Goal: Task Accomplishment & Management: Manage account settings

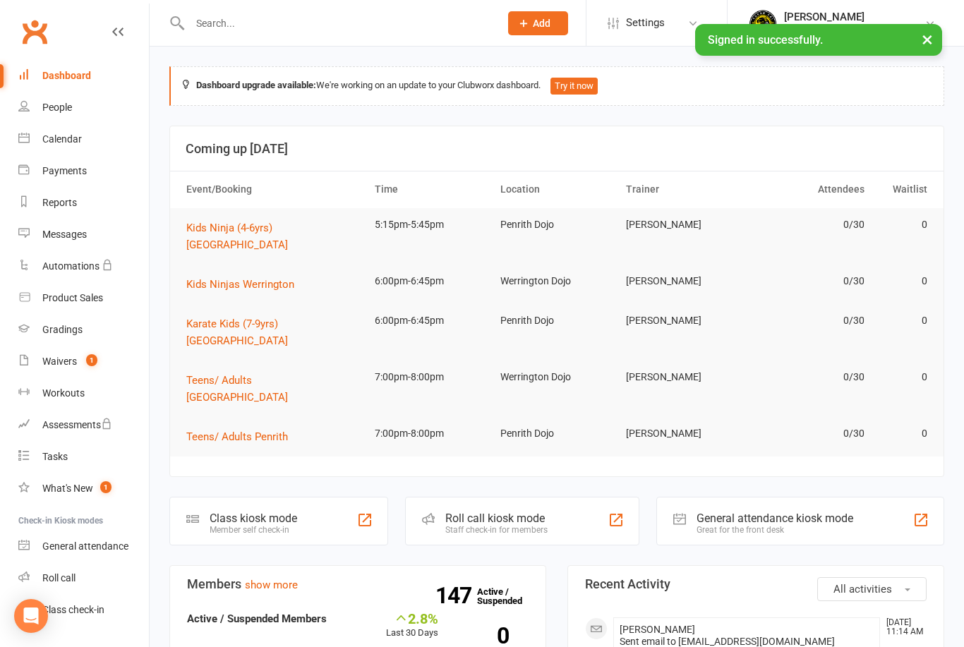
click at [68, 368] on link "Waivers 1" at bounding box center [83, 362] width 131 height 32
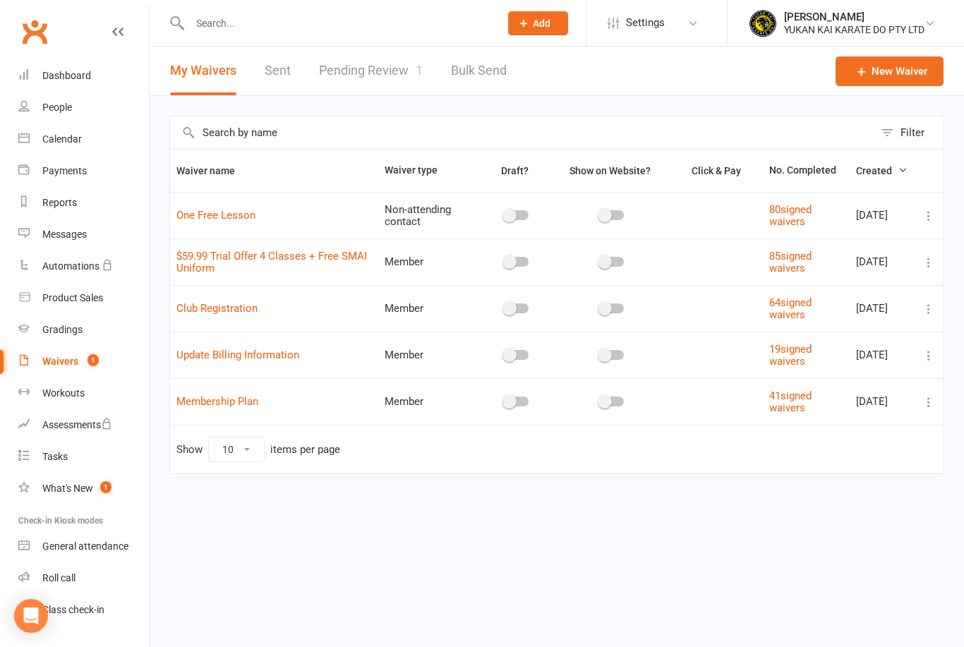
click at [380, 68] on link "Pending Review 1" at bounding box center [371, 71] width 104 height 49
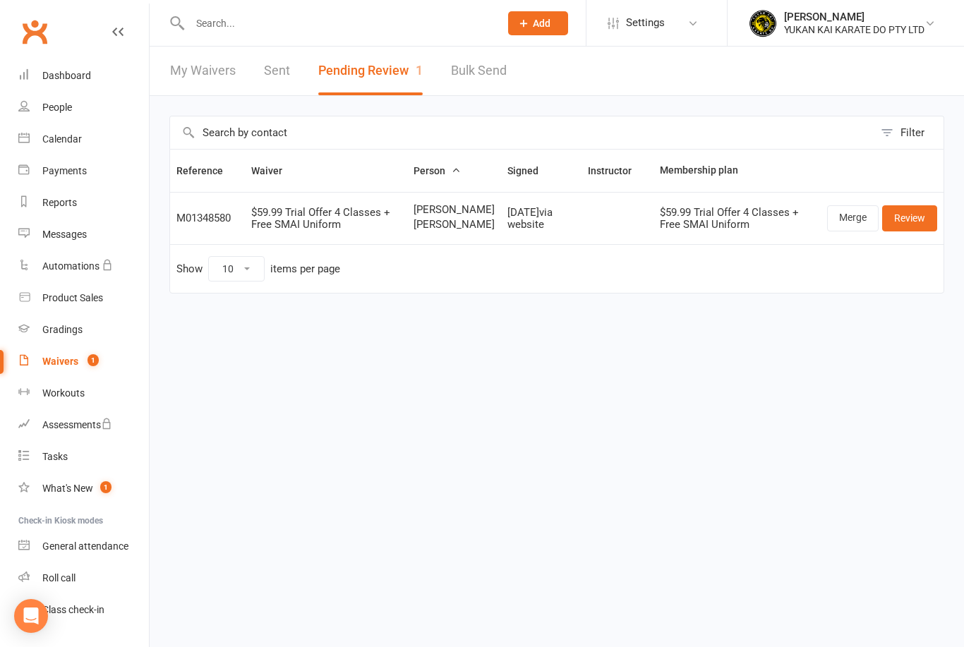
click at [923, 231] on link "Review" at bounding box center [909, 217] width 55 height 25
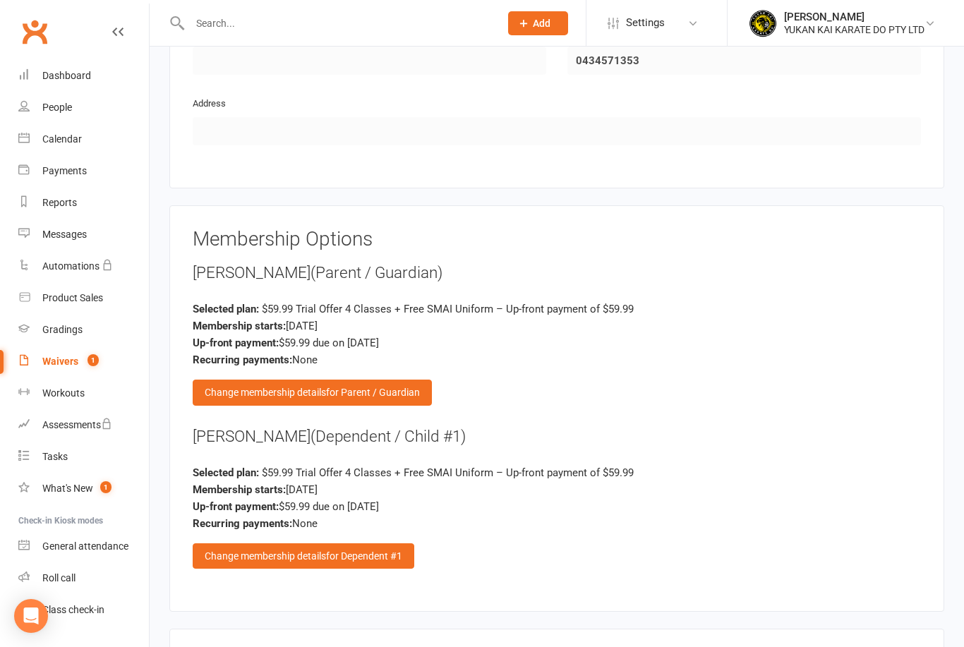
scroll to position [1443, 0]
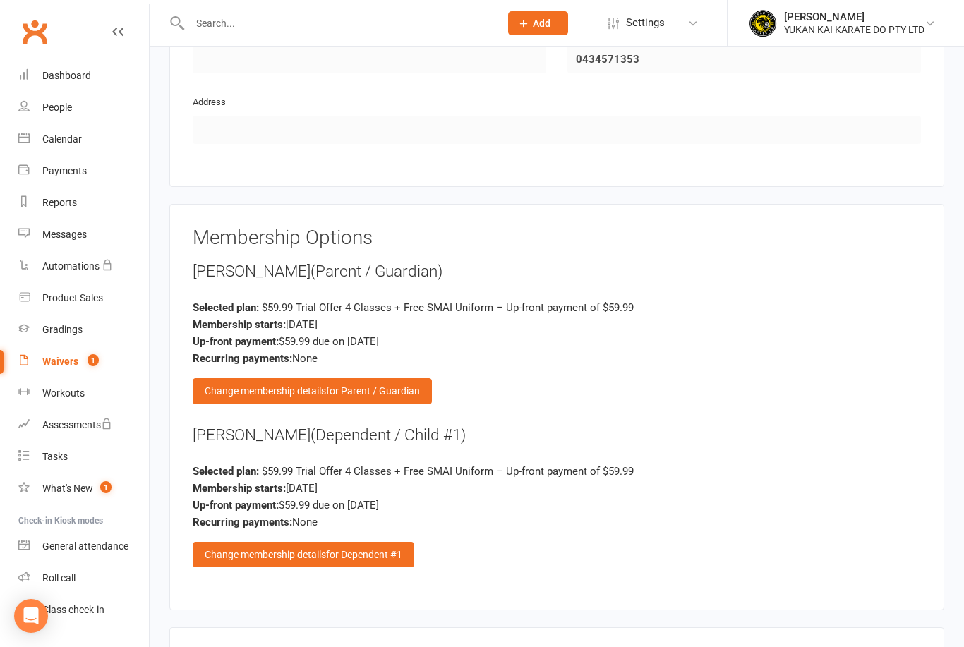
click at [413, 385] on span "for Parent / Guardian" at bounding box center [373, 390] width 94 height 11
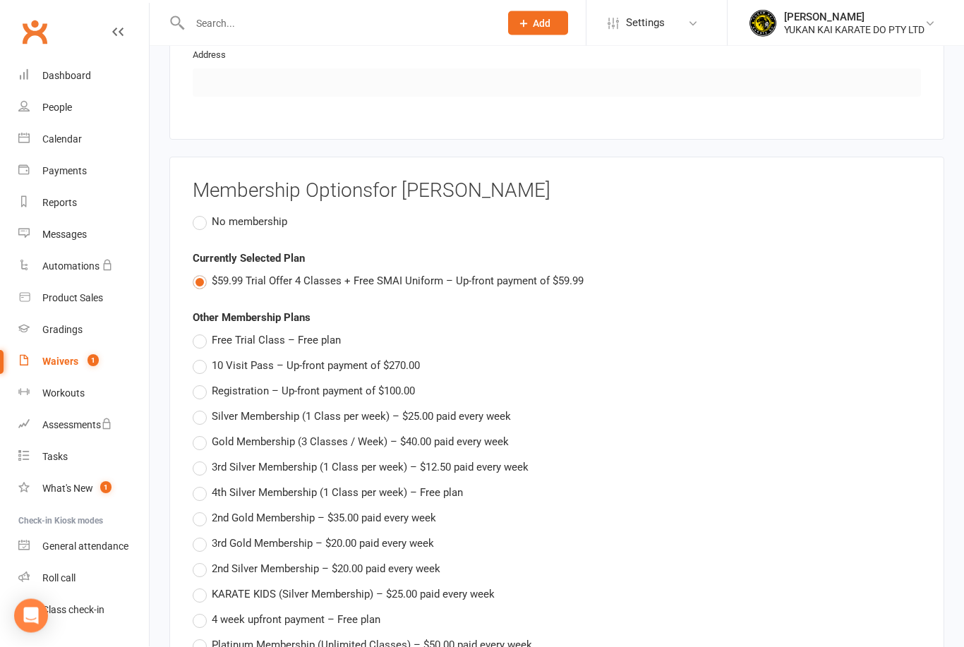
scroll to position [1492, 0]
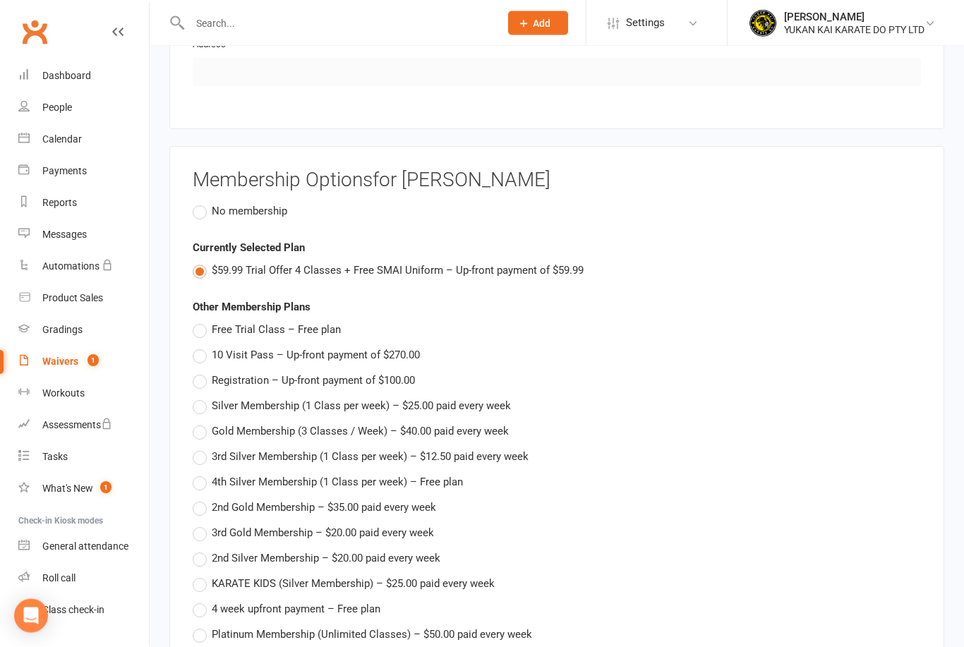
click at [198, 203] on label "No membership" at bounding box center [240, 211] width 95 height 17
click at [198, 203] on input "No membership" at bounding box center [197, 203] width 9 height 0
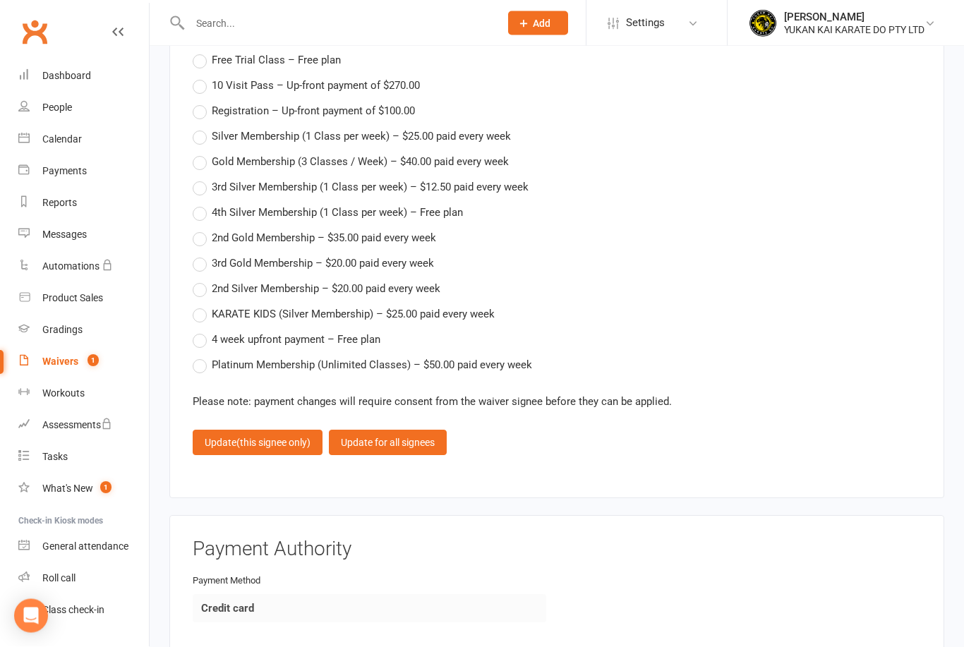
scroll to position [1898, 0]
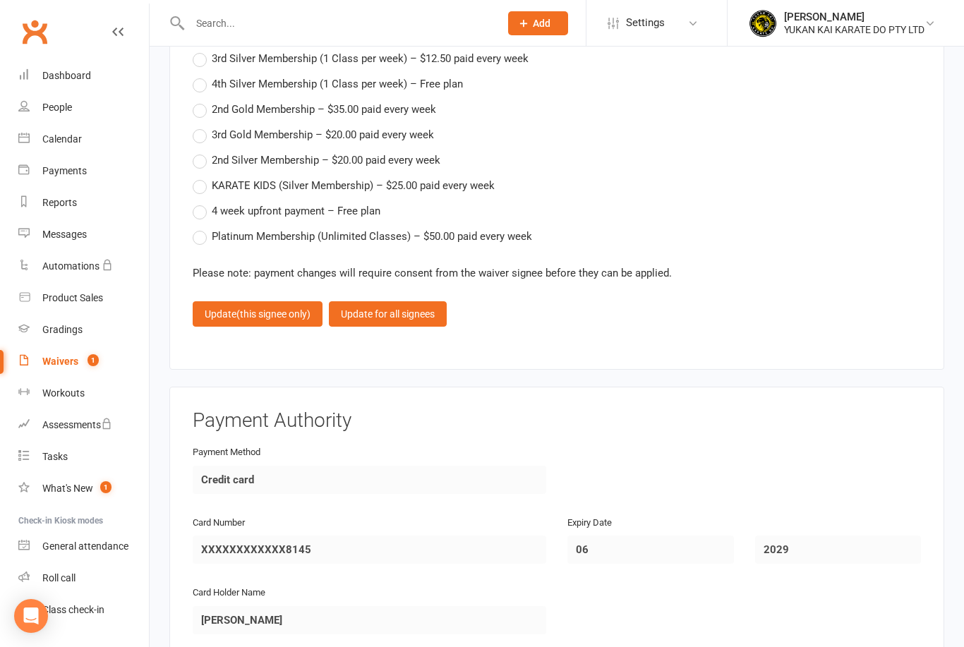
click at [280, 308] on span "(this signee only)" at bounding box center [273, 313] width 74 height 11
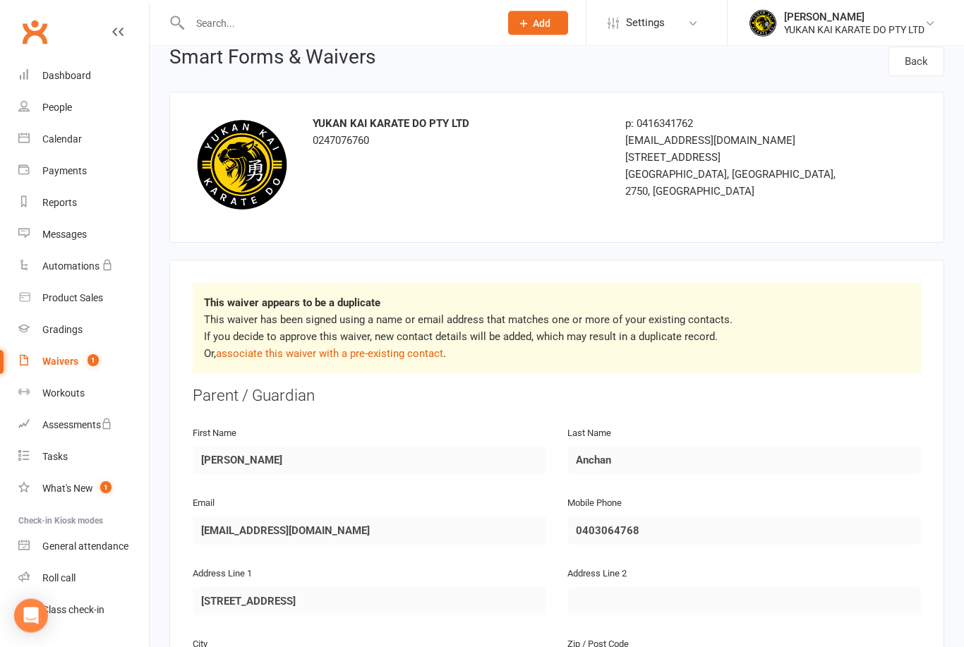
scroll to position [0, 0]
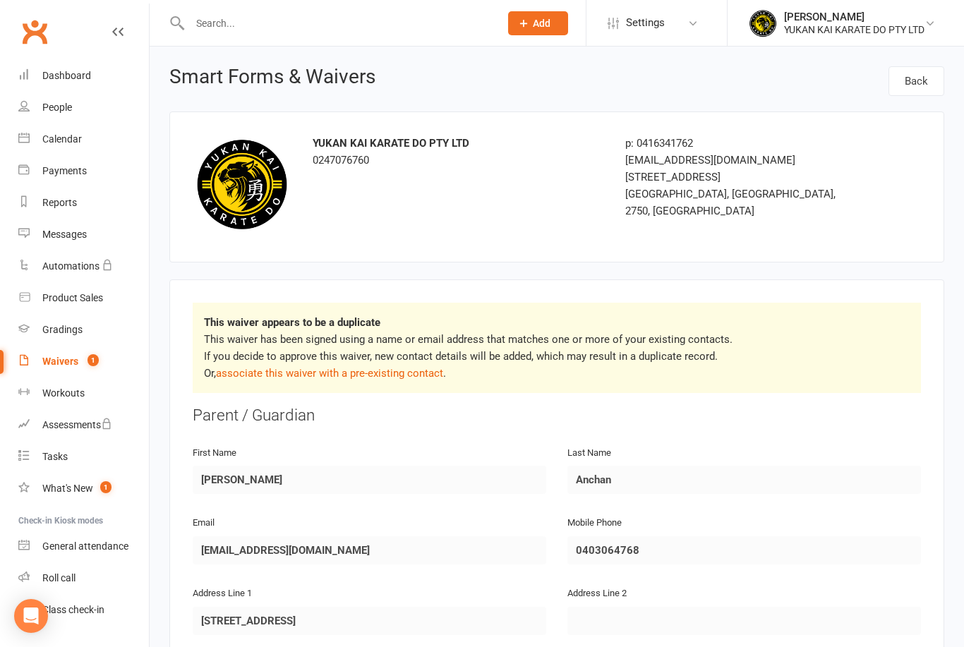
click at [406, 367] on link "associate this waiver with a pre-existing contact" at bounding box center [329, 373] width 227 height 13
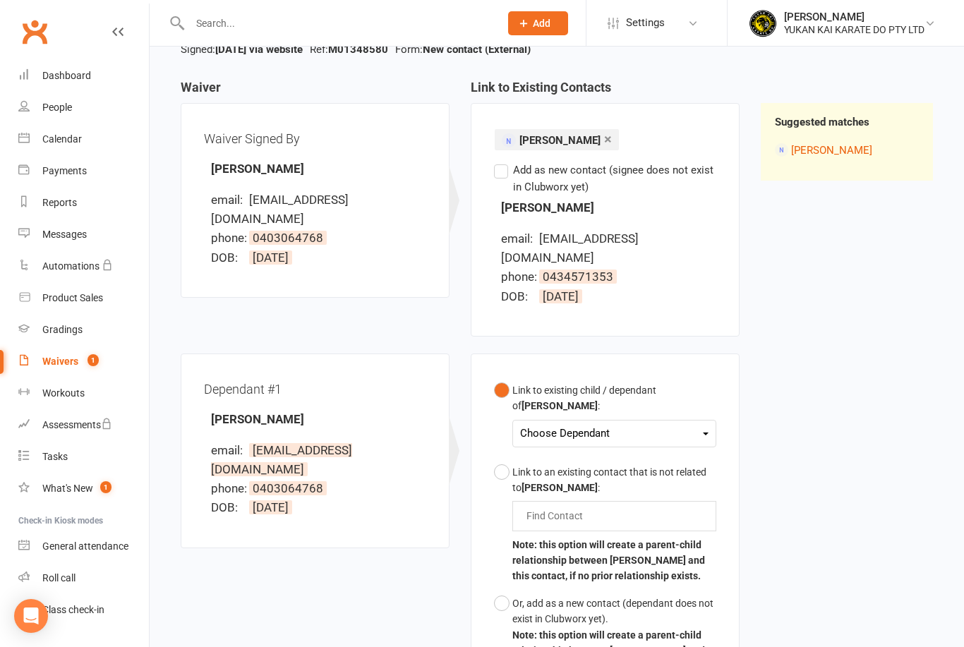
scroll to position [246, 0]
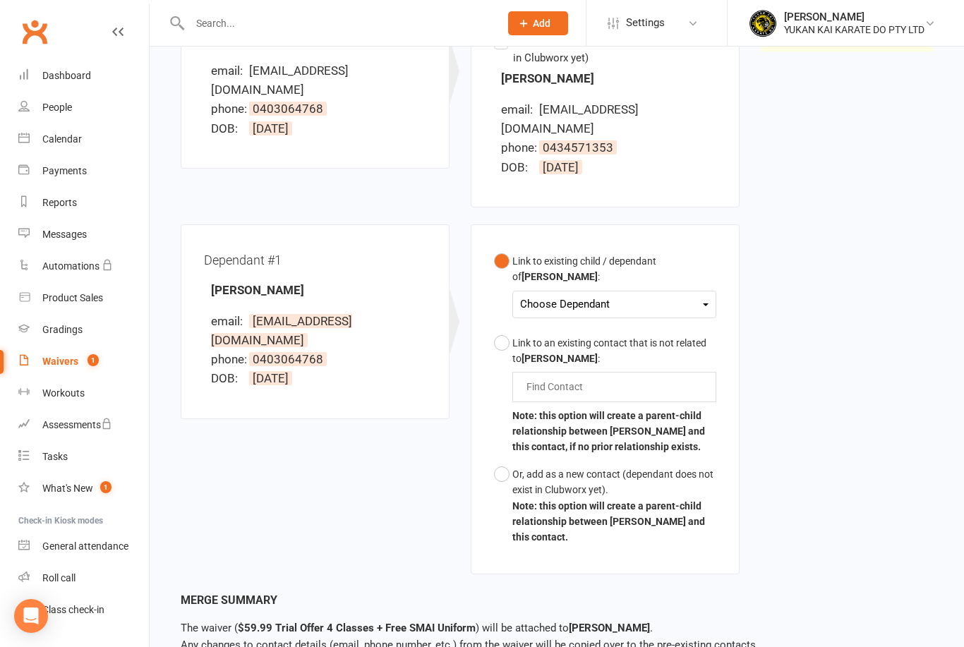
click at [705, 303] on icon at bounding box center [706, 304] width 6 height 3
click at [630, 322] on link "[PERSON_NAME]" at bounding box center [591, 337] width 140 height 30
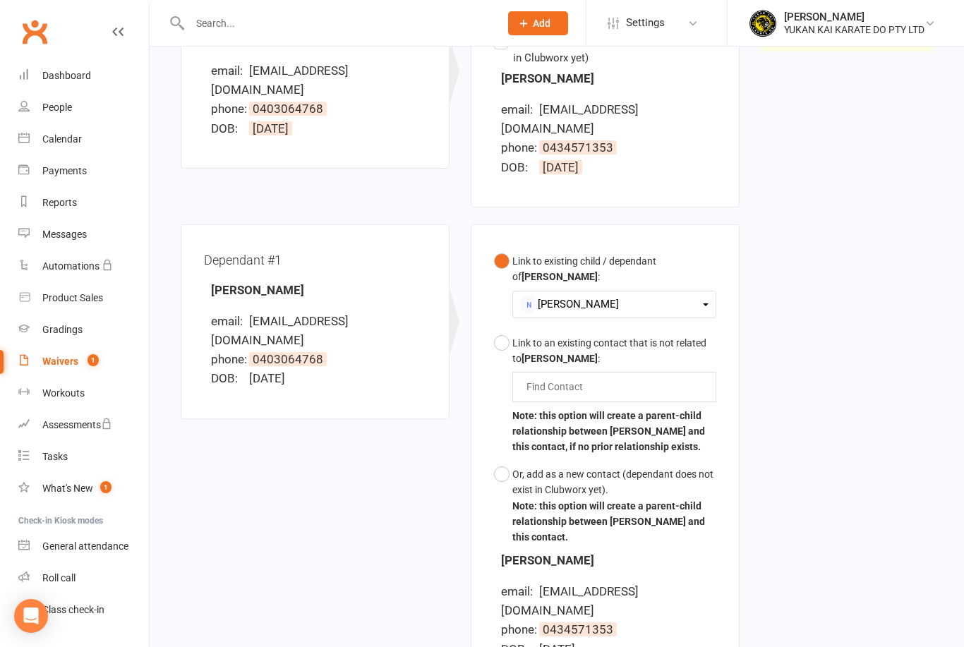
scroll to position [395, 0]
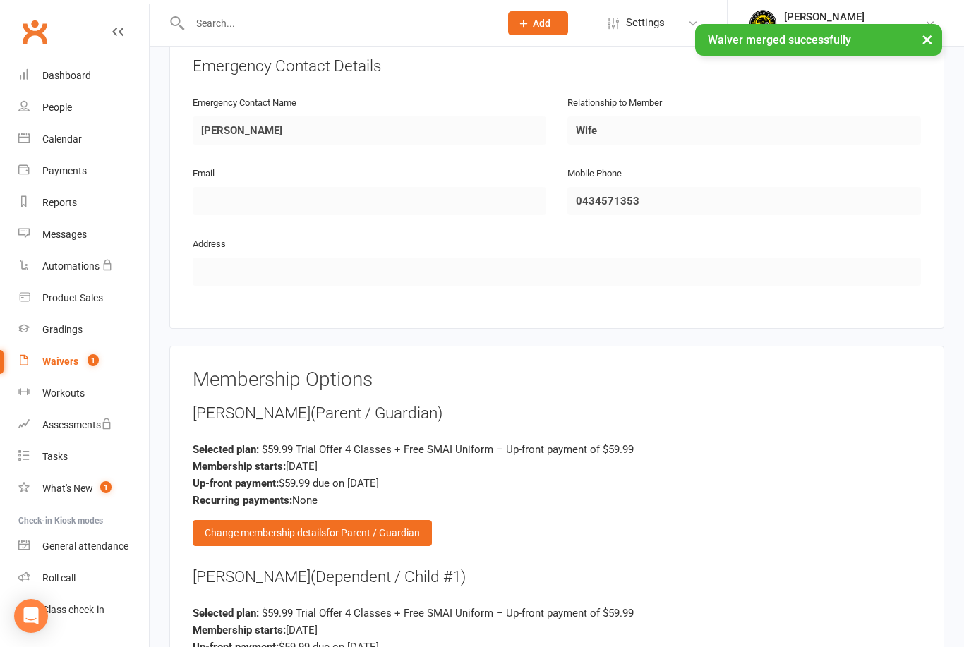
scroll to position [1201, 0]
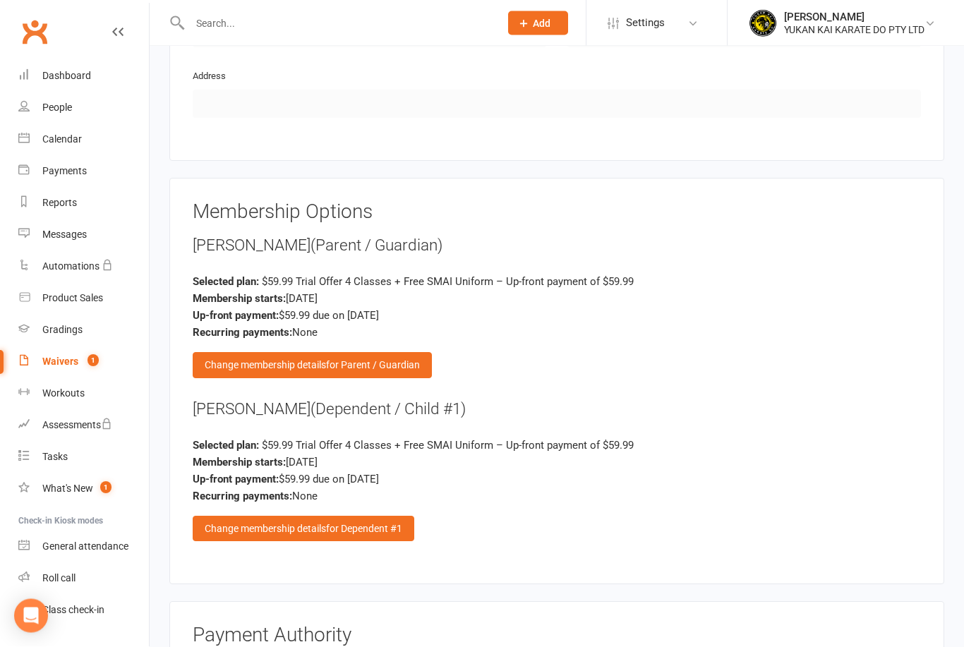
click at [380, 360] on span "for Parent / Guardian" at bounding box center [373, 365] width 94 height 11
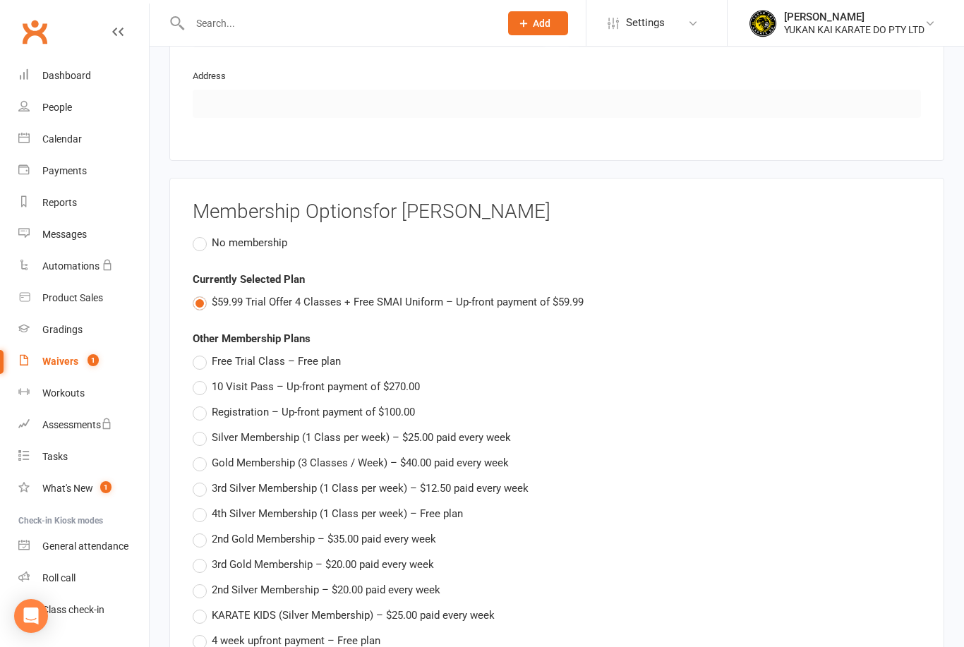
click at [201, 236] on label "No membership" at bounding box center [240, 242] width 95 height 17
click at [201, 234] on input "No membership" at bounding box center [197, 234] width 9 height 0
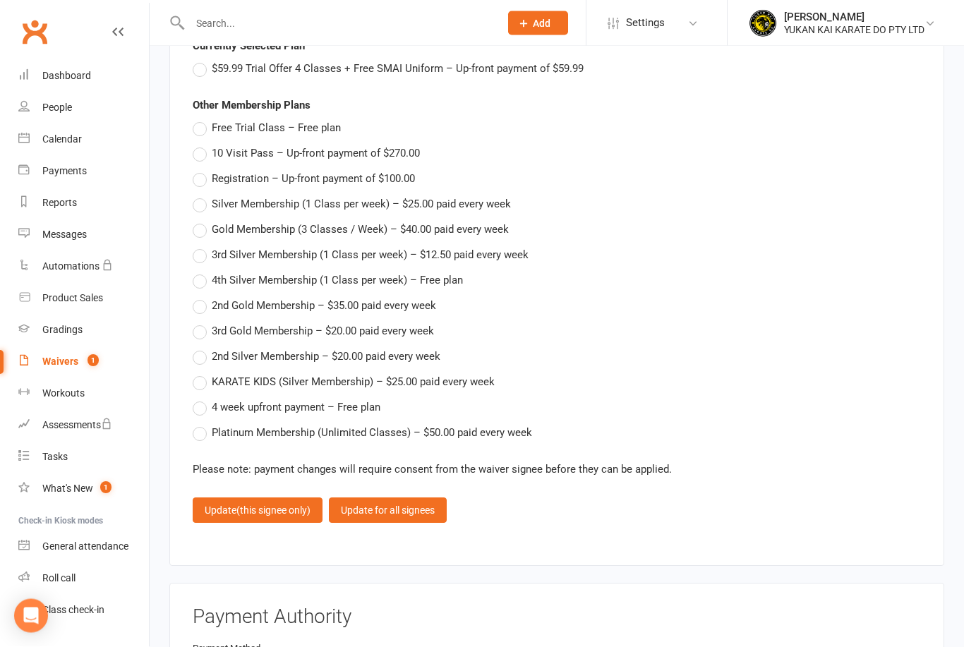
click at [236, 498] on button "Update (this signee only)" at bounding box center [258, 510] width 130 height 25
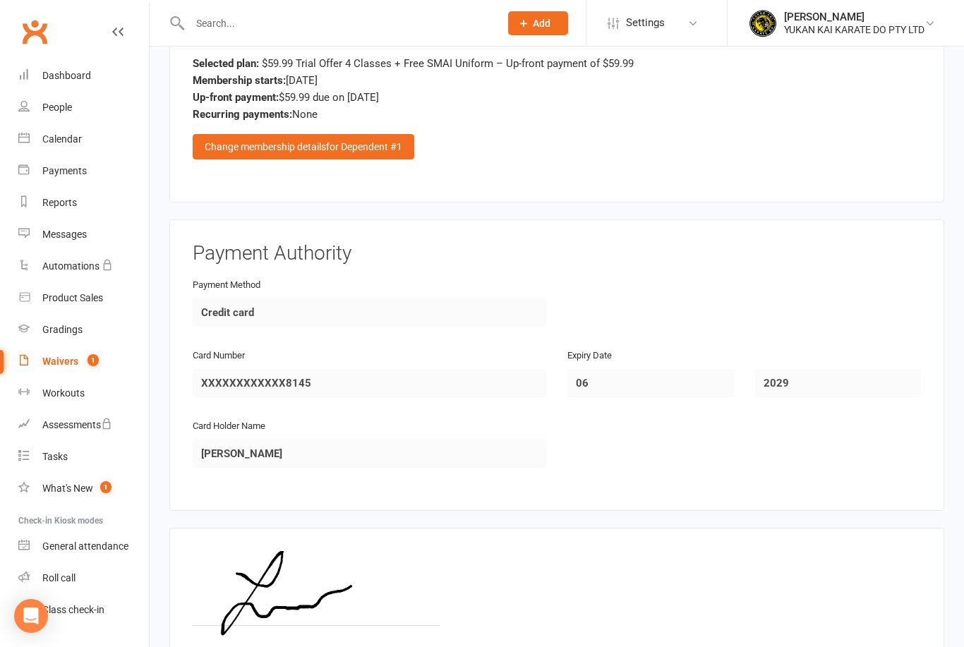
scroll to position [1799, 0]
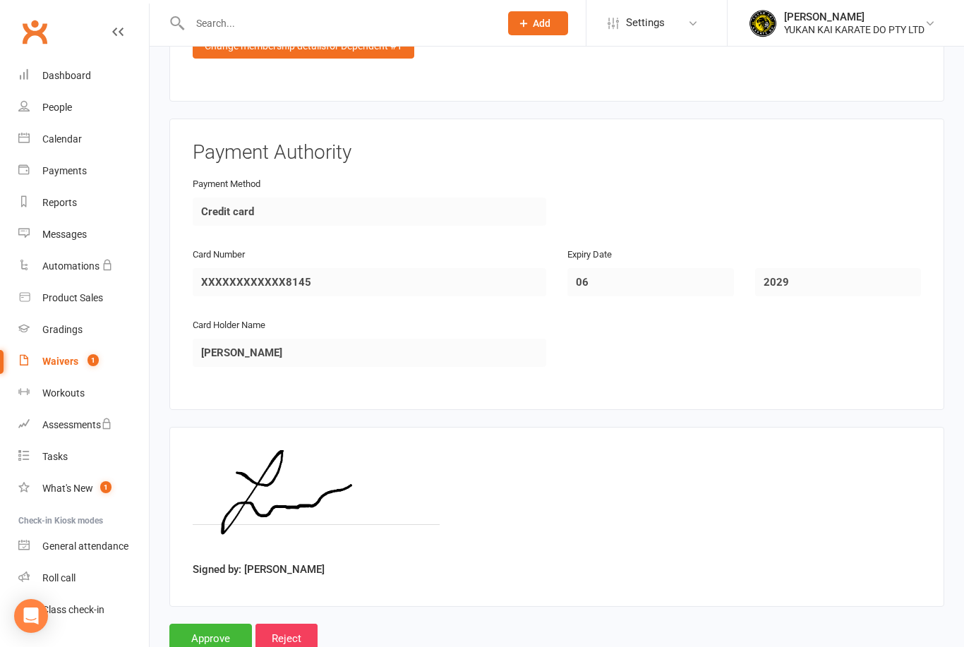
click at [211, 626] on input "Approve" at bounding box center [210, 639] width 83 height 30
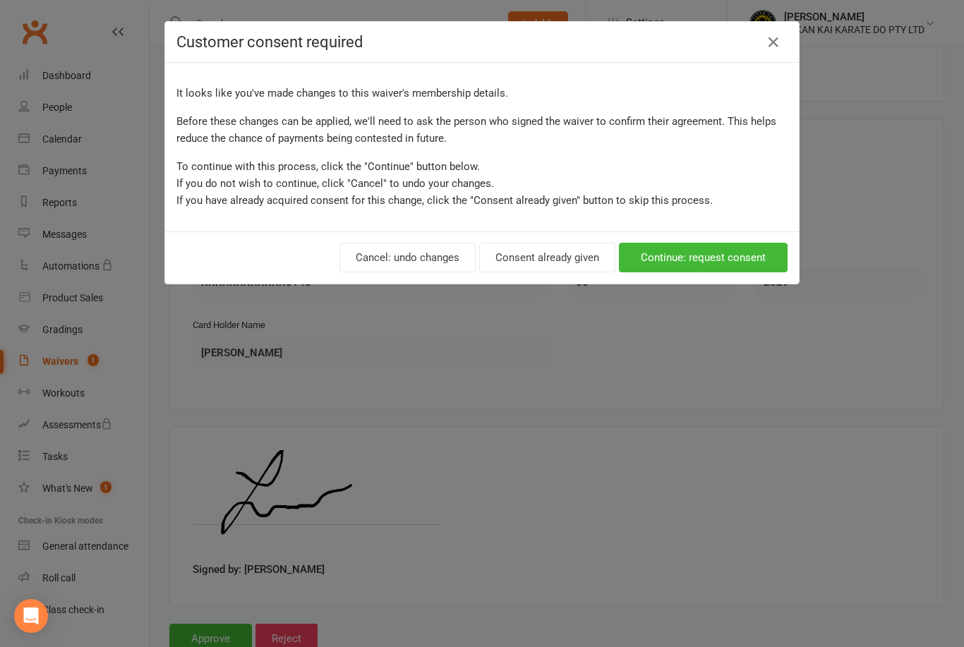
click at [571, 258] on button "Consent already given" at bounding box center [547, 258] width 136 height 30
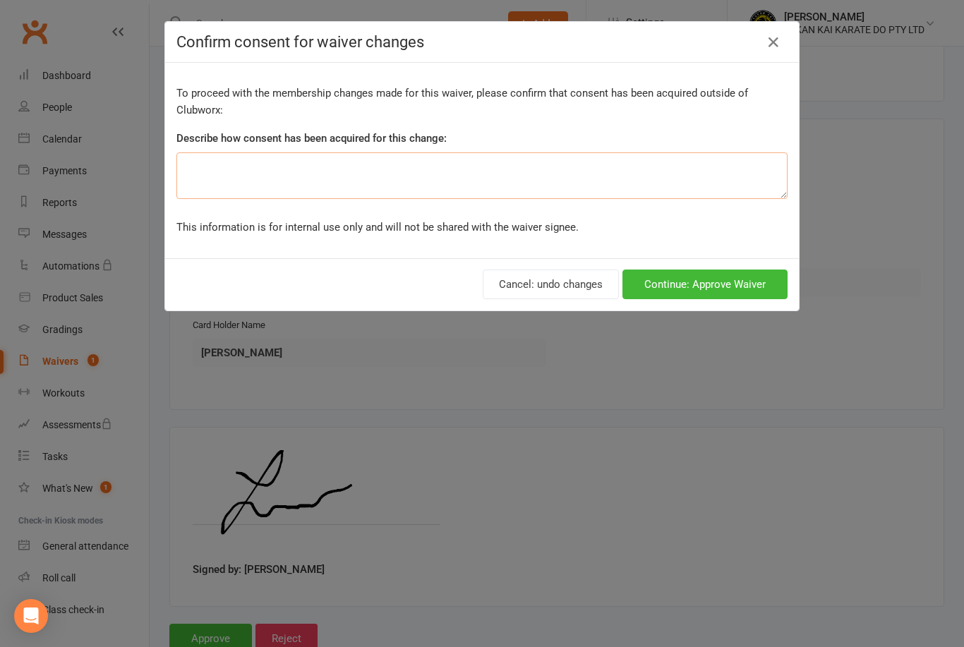
click at [550, 181] on textarea at bounding box center [481, 175] width 611 height 47
type textarea "By sms"
click at [743, 280] on button "Continue: Approve Waiver" at bounding box center [704, 284] width 165 height 30
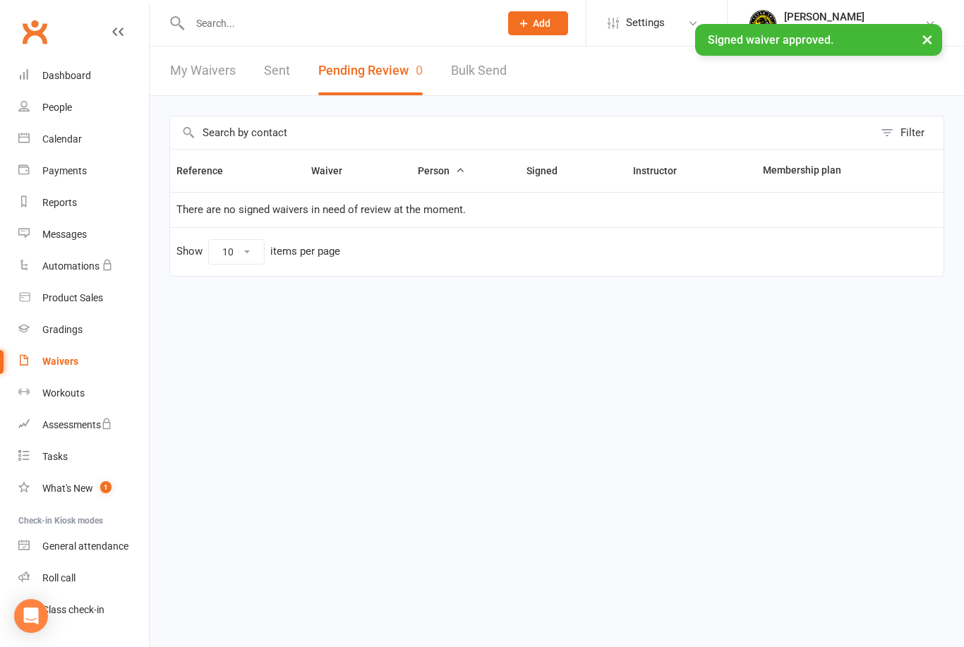
click at [394, 31] on input "text" at bounding box center [338, 23] width 304 height 20
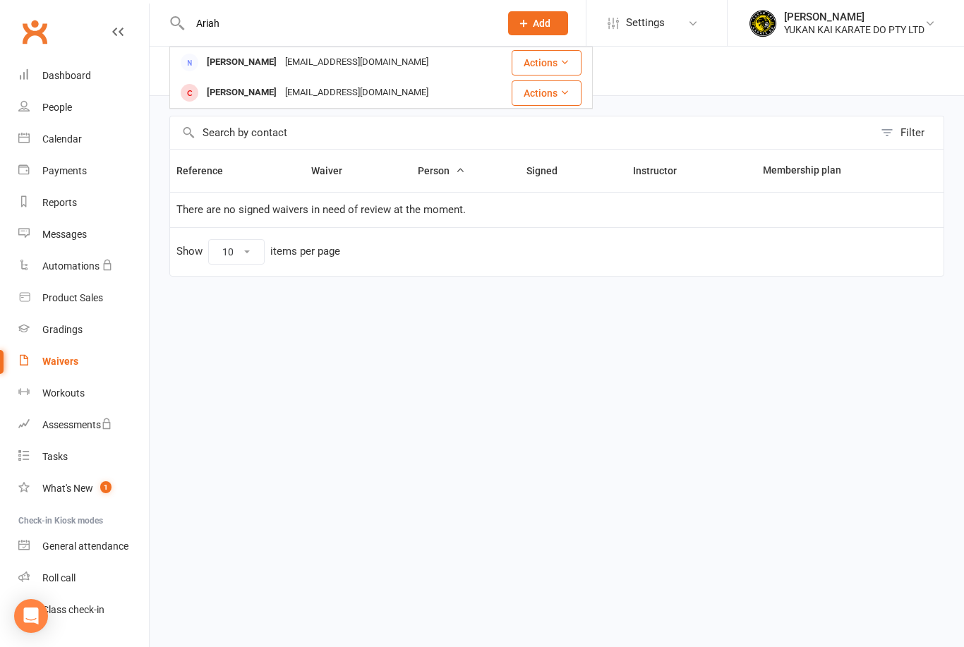
type input "Ariah"
click at [341, 61] on div "[EMAIL_ADDRESS][DOMAIN_NAME]" at bounding box center [357, 62] width 152 height 20
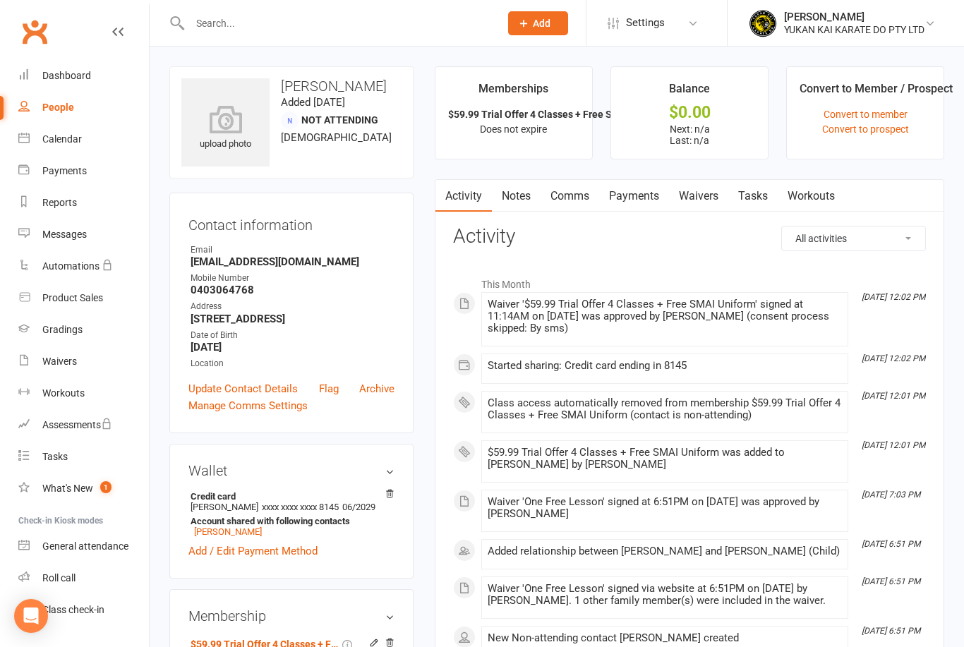
click at [640, 200] on link "Payments" at bounding box center [634, 196] width 70 height 32
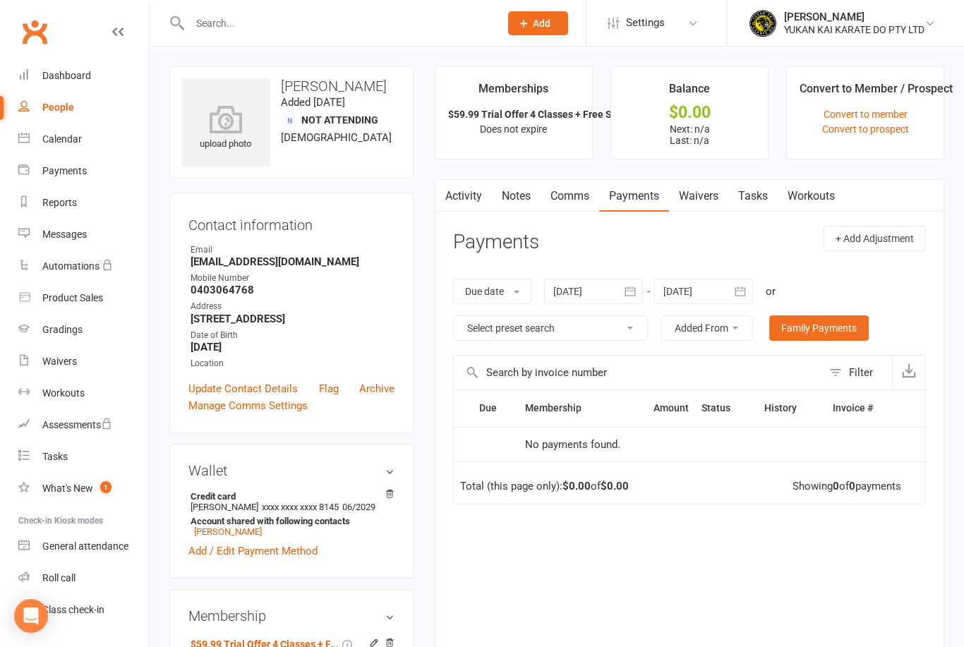
click at [224, 537] on link "[PERSON_NAME]" at bounding box center [228, 531] width 68 height 11
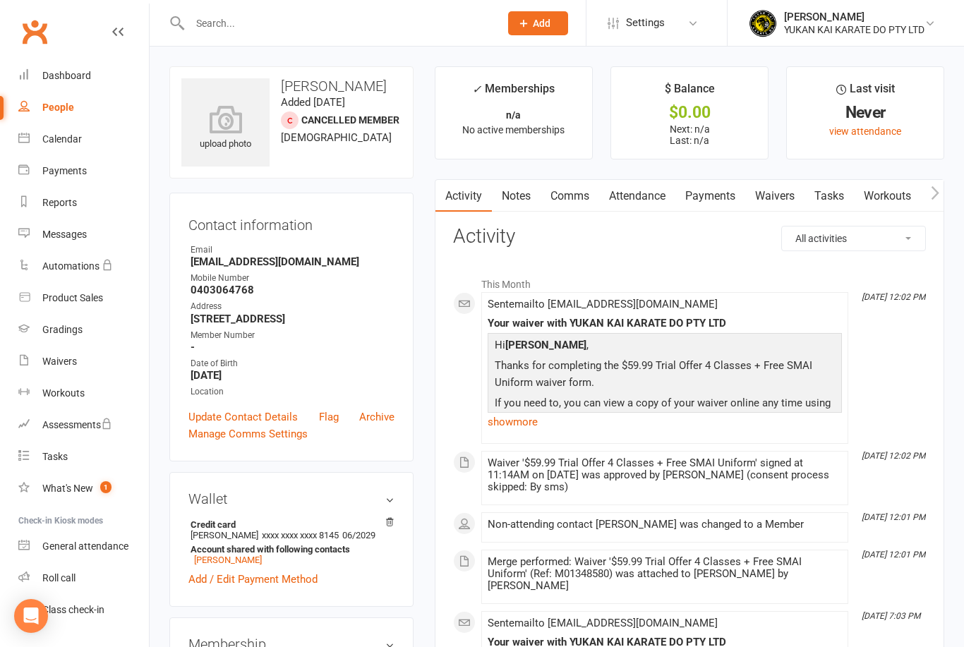
click at [709, 194] on link "Payments" at bounding box center [710, 196] width 70 height 32
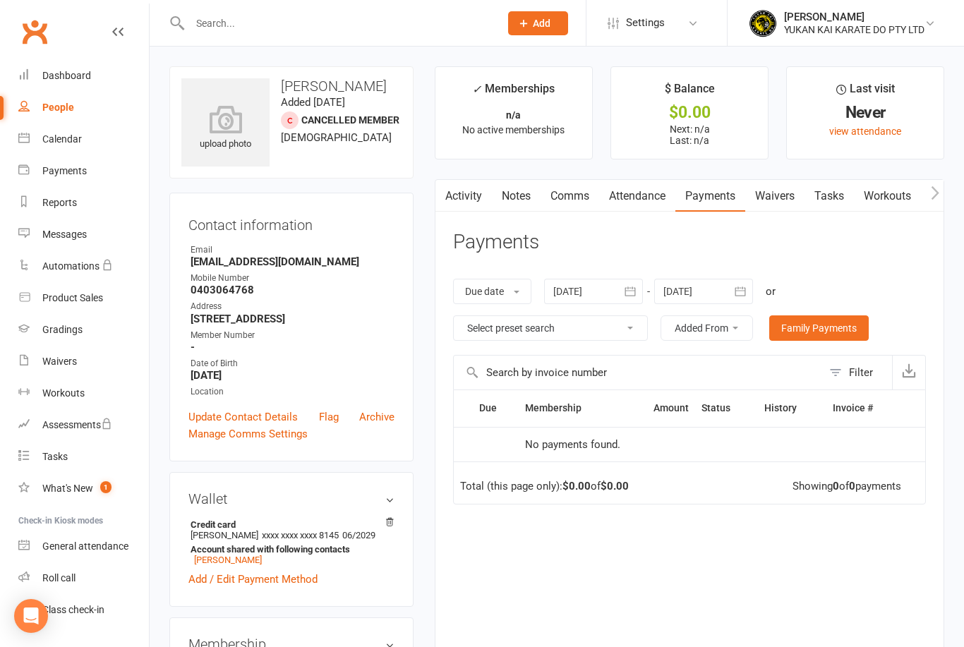
click at [217, 565] on link "[PERSON_NAME]" at bounding box center [228, 559] width 68 height 11
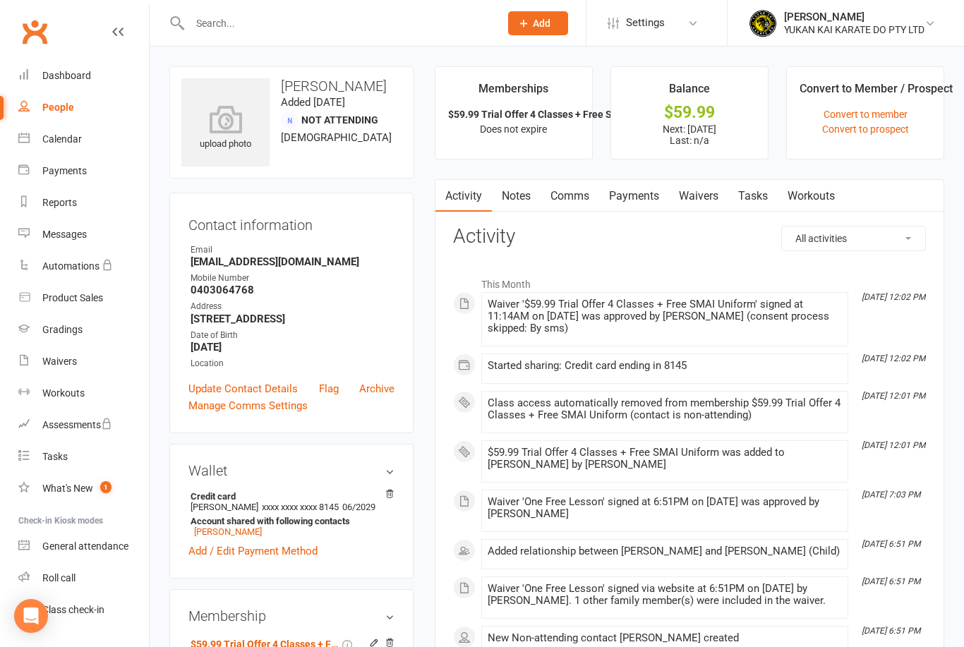
click at [647, 192] on link "Payments" at bounding box center [634, 196] width 70 height 32
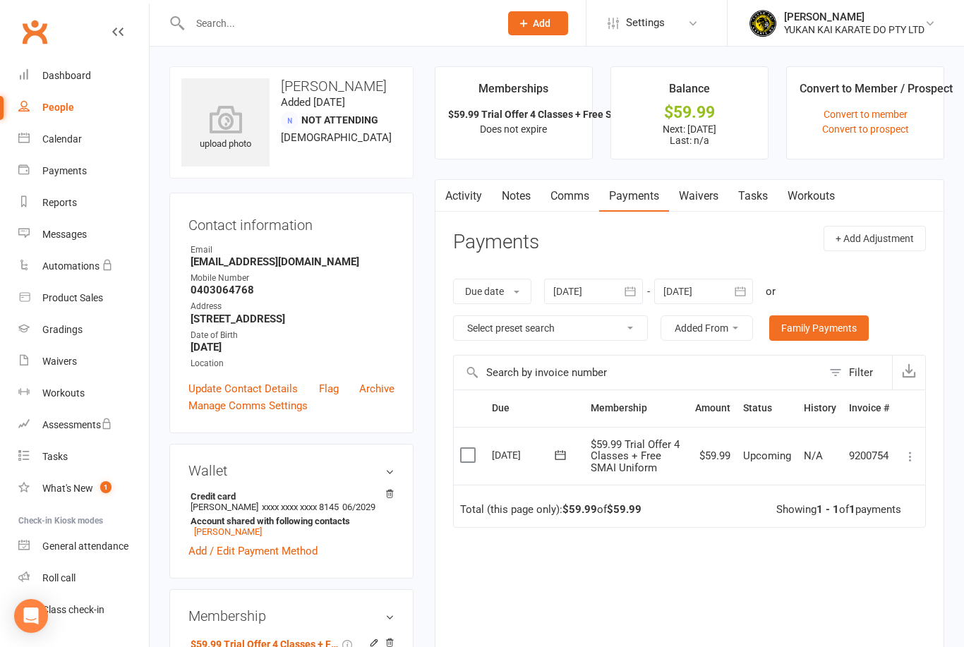
click at [888, 111] on link "Convert to member" at bounding box center [865, 114] width 84 height 11
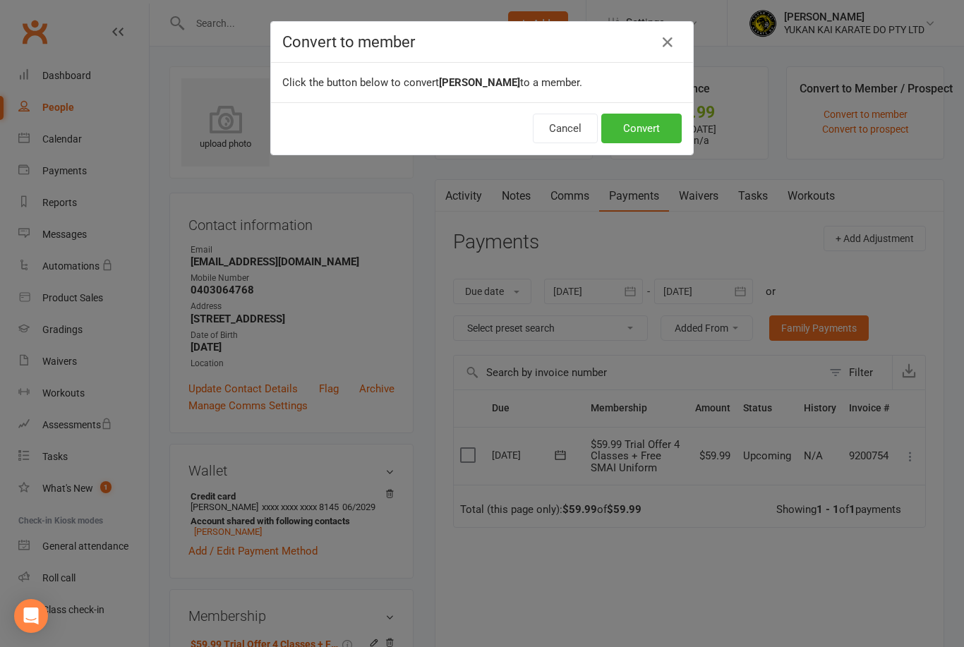
click at [664, 123] on button "Convert" at bounding box center [641, 129] width 80 height 30
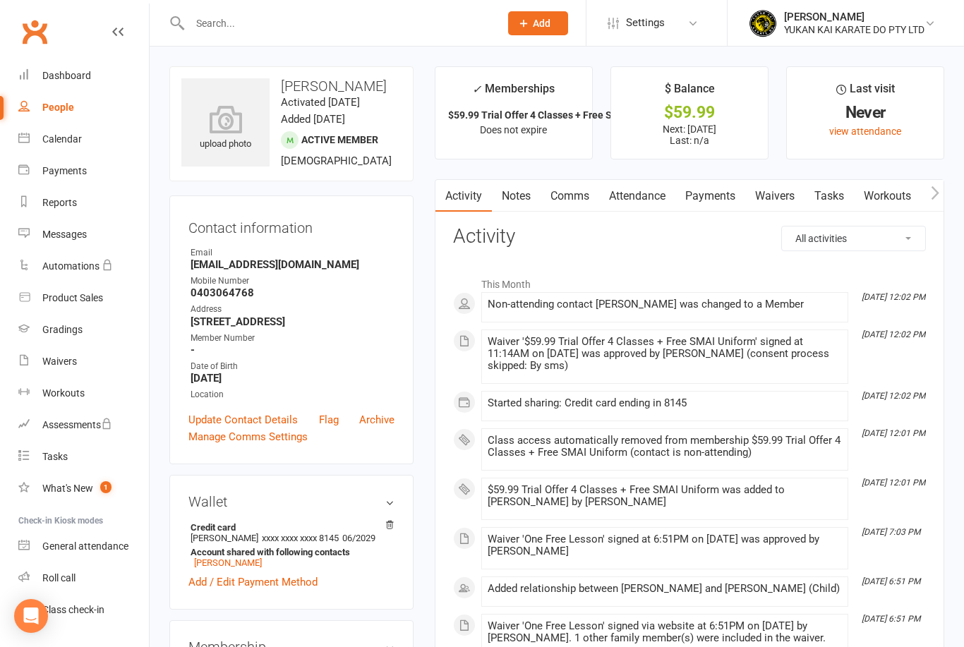
click at [539, 574] on div "This Month Sep 11, 12:02 PM Non-attending contact Ariah Anchan was changed to a…" at bounding box center [689, 481] width 473 height 424
